Goal: Information Seeking & Learning: Learn about a topic

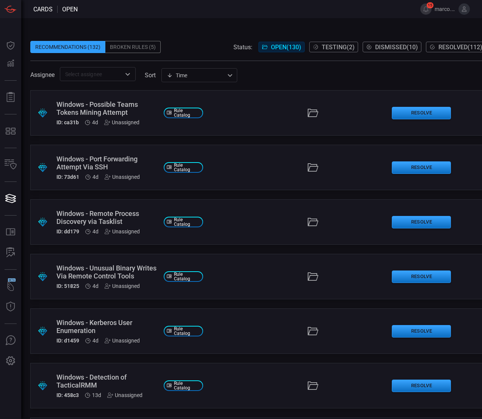
click at [71, 68] on div "​" at bounding box center [98, 74] width 76 height 14
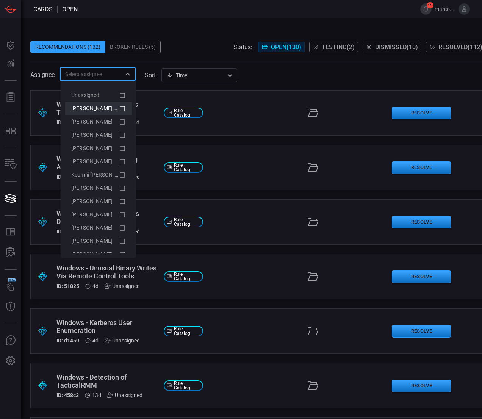
click at [101, 110] on span "[PERSON_NAME] (Myself)" at bounding box center [102, 108] width 62 height 6
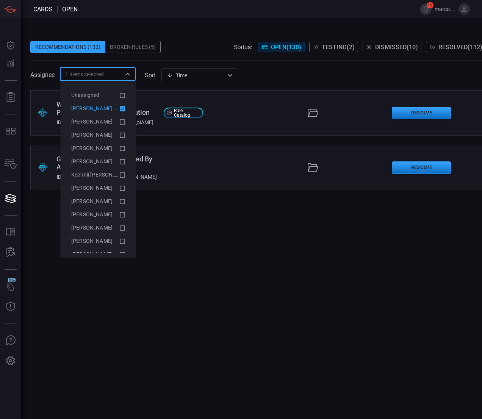
click at [249, 239] on div ".suggested_cards_icon{fill:url(#suggested_cards_icon);} Windows - AADInternals …" at bounding box center [257, 254] width 455 height 329
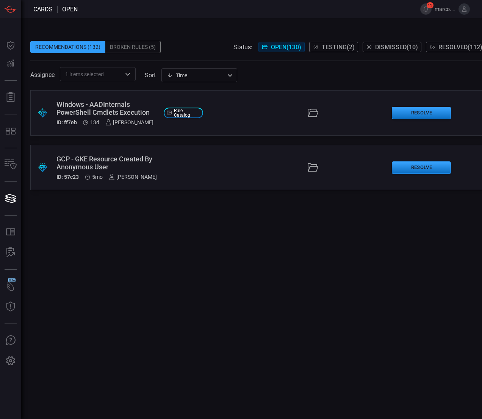
click at [112, 109] on div "Windows - AADInternals PowerShell Cmdlets Execution" at bounding box center [106, 108] width 101 height 16
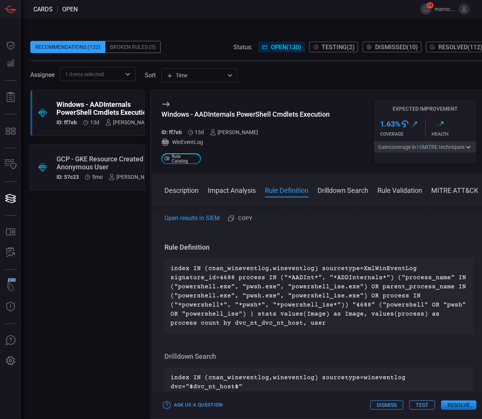
scroll to position [235, 0]
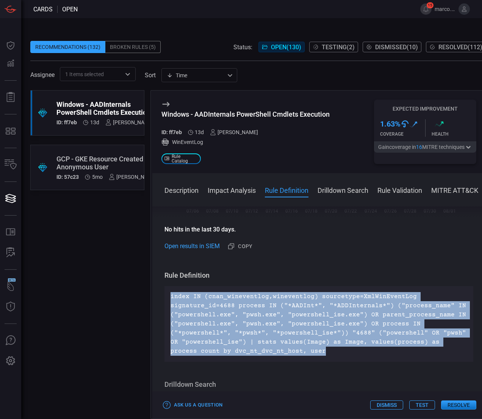
drag, startPoint x: 304, startPoint y: 360, endPoint x: 151, endPoint y: 299, distance: 164.9
click at [151, 299] on div "Windows - AADInternals PowerShell Cmdlets Execution ID: ff7eb 13d [PERSON_NAME]…" at bounding box center [318, 254] width 336 height 329
copy p "index IN (cnan_wineventlog,wineventlog) sourcetype=XmlWinEventLog signature_id=…"
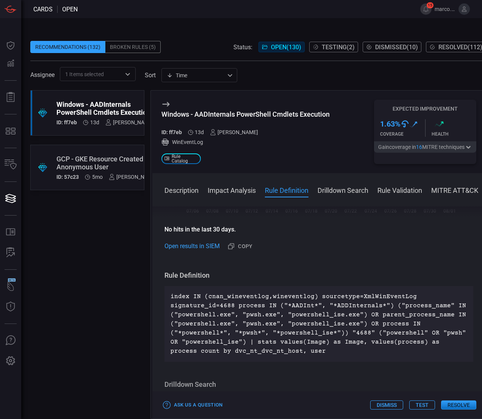
click at [95, 160] on div "GCP - GKE Resource Created By Anonymous User" at bounding box center [106, 163] width 100 height 16
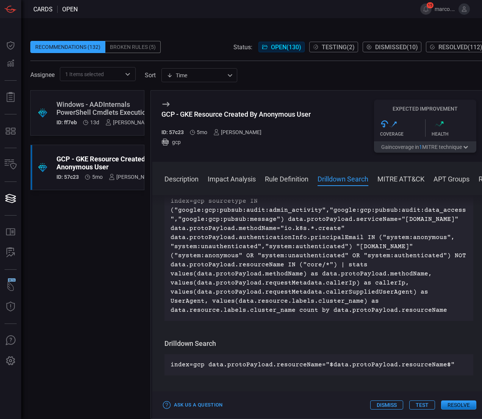
scroll to position [550, 0]
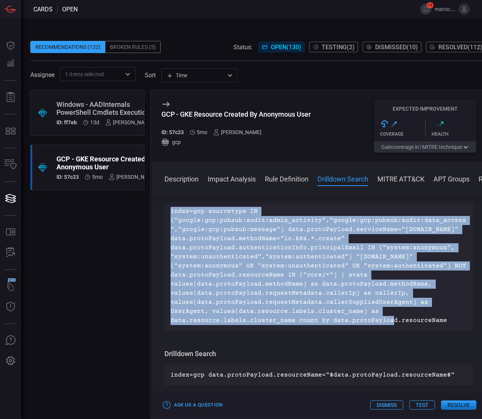
drag, startPoint x: 321, startPoint y: 321, endPoint x: 167, endPoint y: 214, distance: 187.6
click at [167, 214] on div "index=gcp sourcetype IN ("google:gcp:pubsub:audit:admin_activity","google:gcp:p…" at bounding box center [318, 266] width 309 height 130
copy p "index=gcp sourcetype IN ("google:gcp:pubsub:audit:admin_activity","google:gcp:p…"
